Goal: Transaction & Acquisition: Purchase product/service

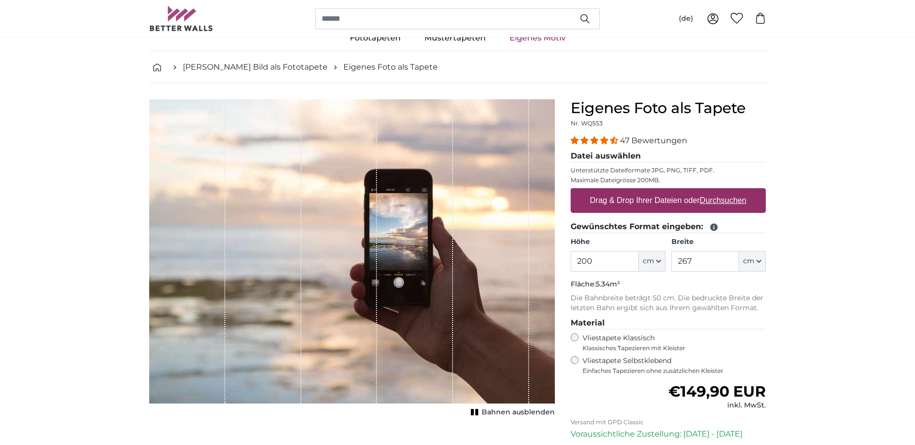
scroll to position [50, 0]
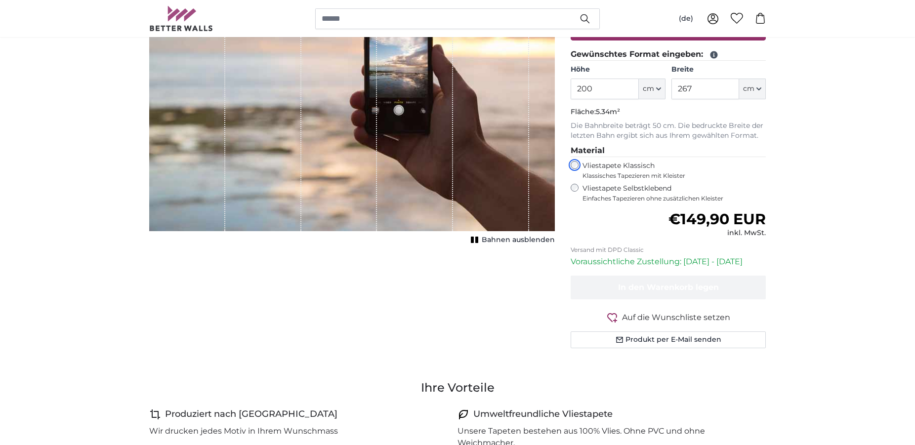
scroll to position [151, 0]
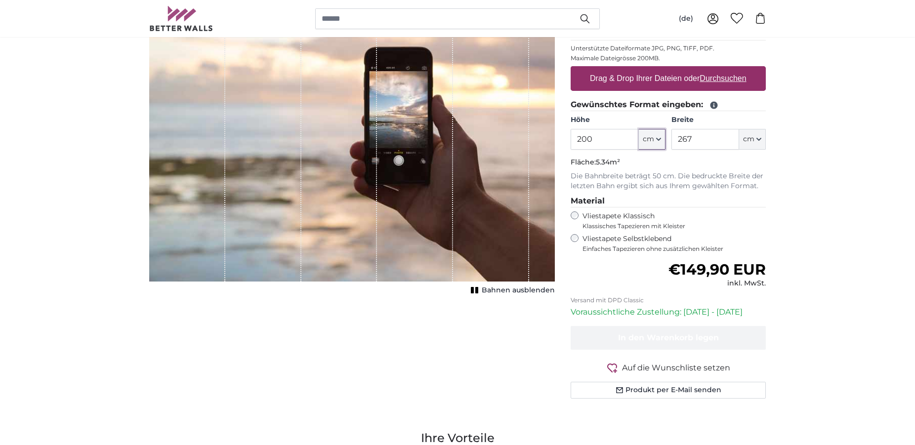
click at [659, 138] on icon "button" at bounding box center [658, 139] width 5 height 5
click at [601, 139] on input "200" at bounding box center [605, 139] width 68 height 21
type input "250"
click at [691, 140] on input "267" at bounding box center [705, 139] width 68 height 21
type input "2"
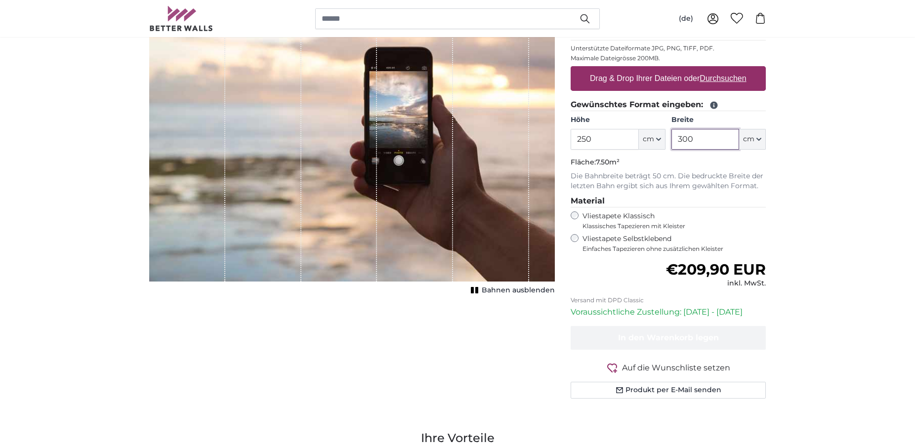
type input "300"
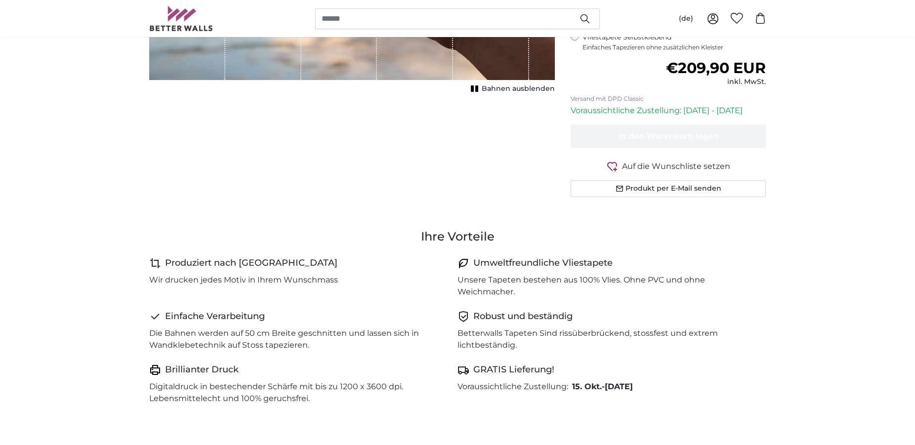
scroll to position [403, 0]
